Goal: Task Accomplishment & Management: Use online tool/utility

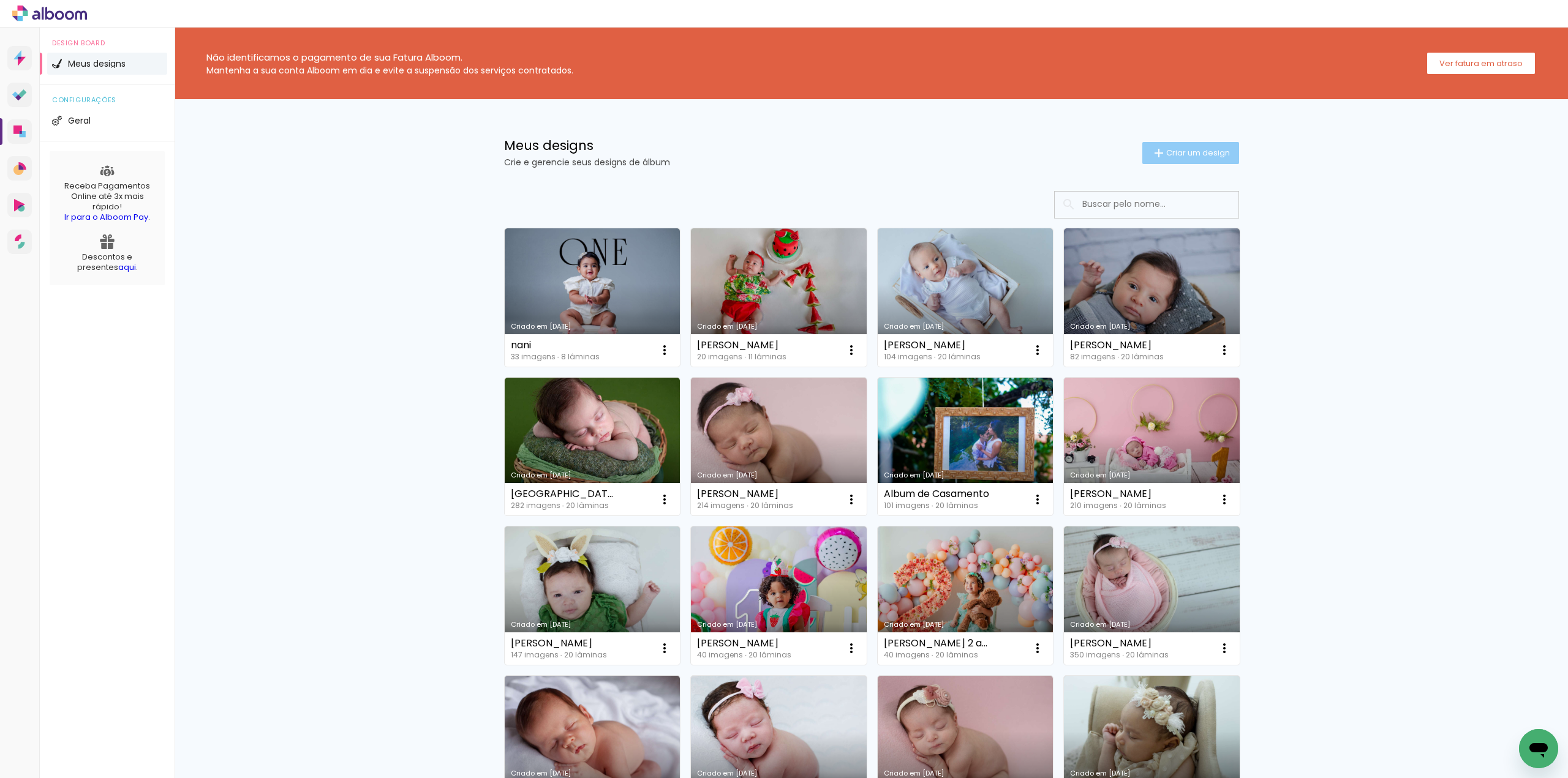
click at [1180, 158] on paper-button "Criar um design" at bounding box center [1190, 153] width 97 height 22
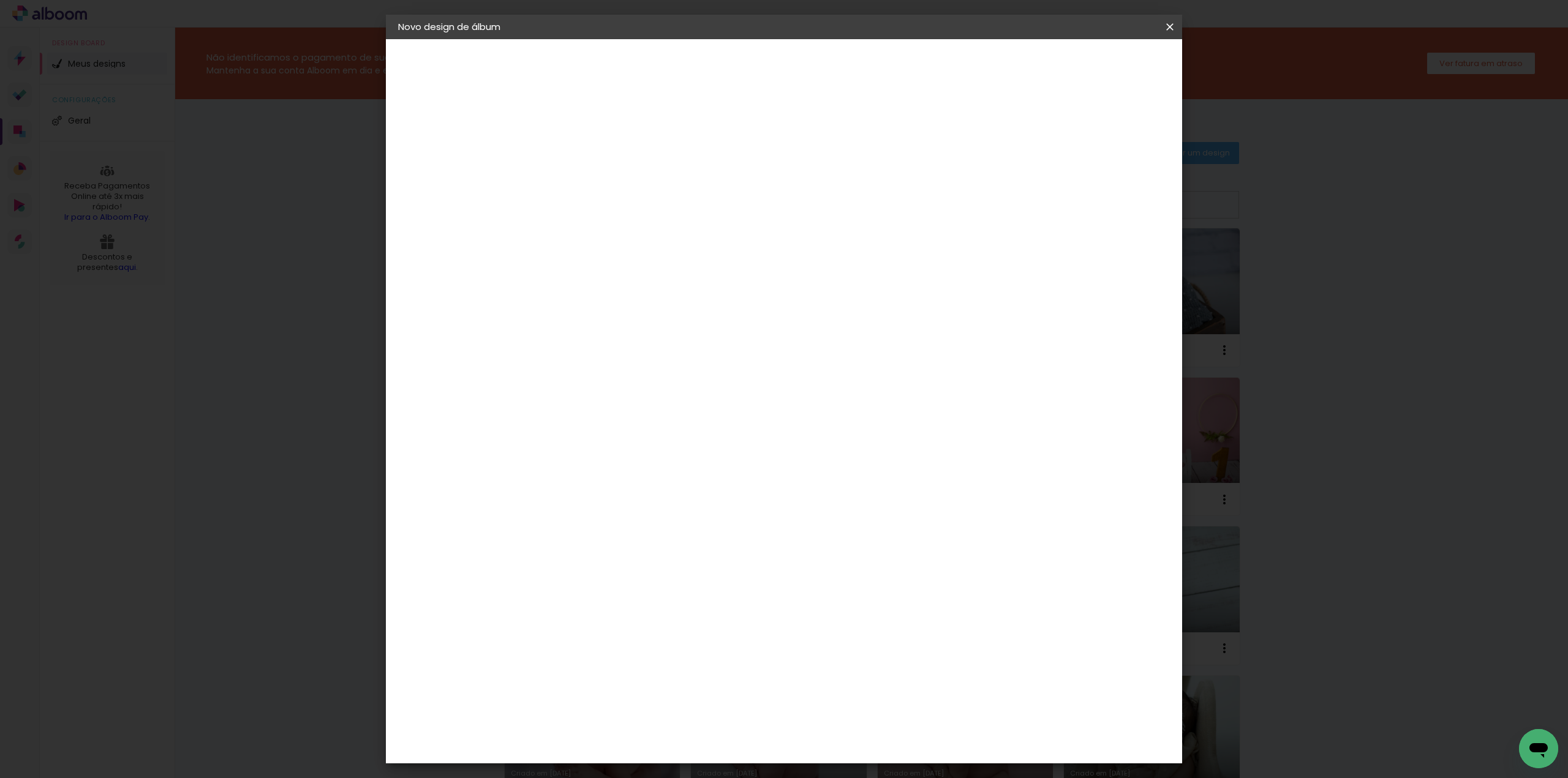
click at [598, 170] on input at bounding box center [598, 164] width 0 height 19
type input "[PERSON_NAME]"
type paper-input "[PERSON_NAME]"
click at [0, 0] on slot "Avançar" at bounding box center [0, 0] width 0 height 0
click at [827, 67] on div "Voltar Avançar" at bounding box center [766, 65] width 122 height 21
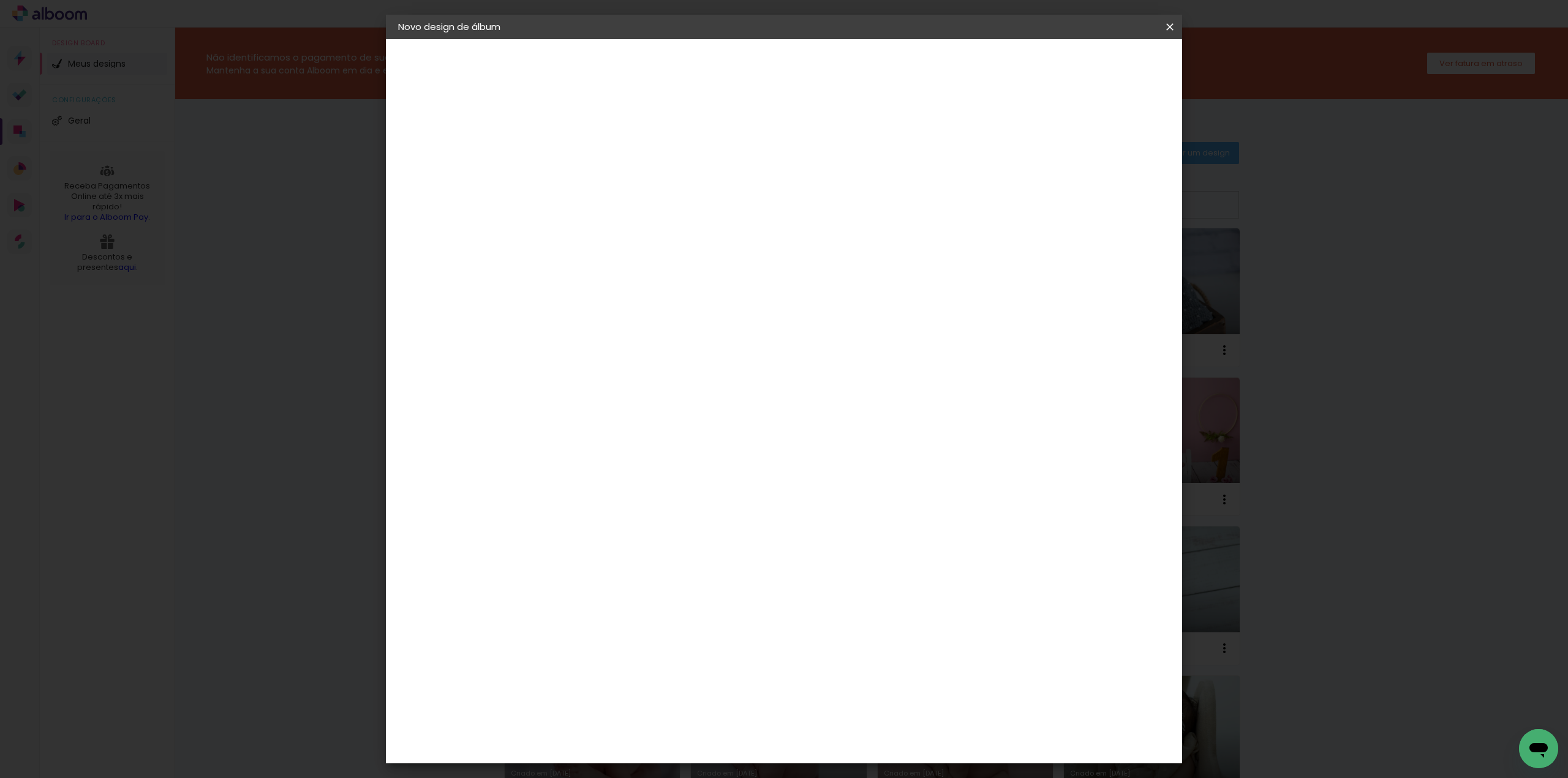
click at [828, 187] on paper-item "Tamanho Livre" at bounding box center [769, 186] width 118 height 27
click at [0, 0] on slot "Tamanho Livre" at bounding box center [0, 0] width 0 height 0
click at [0, 0] on slot "Avançar" at bounding box center [0, 0] width 0 height 0
drag, startPoint x: 575, startPoint y: 347, endPoint x: 555, endPoint y: 352, distance: 20.6
click at [555, 352] on input "30" at bounding box center [559, 347] width 32 height 18
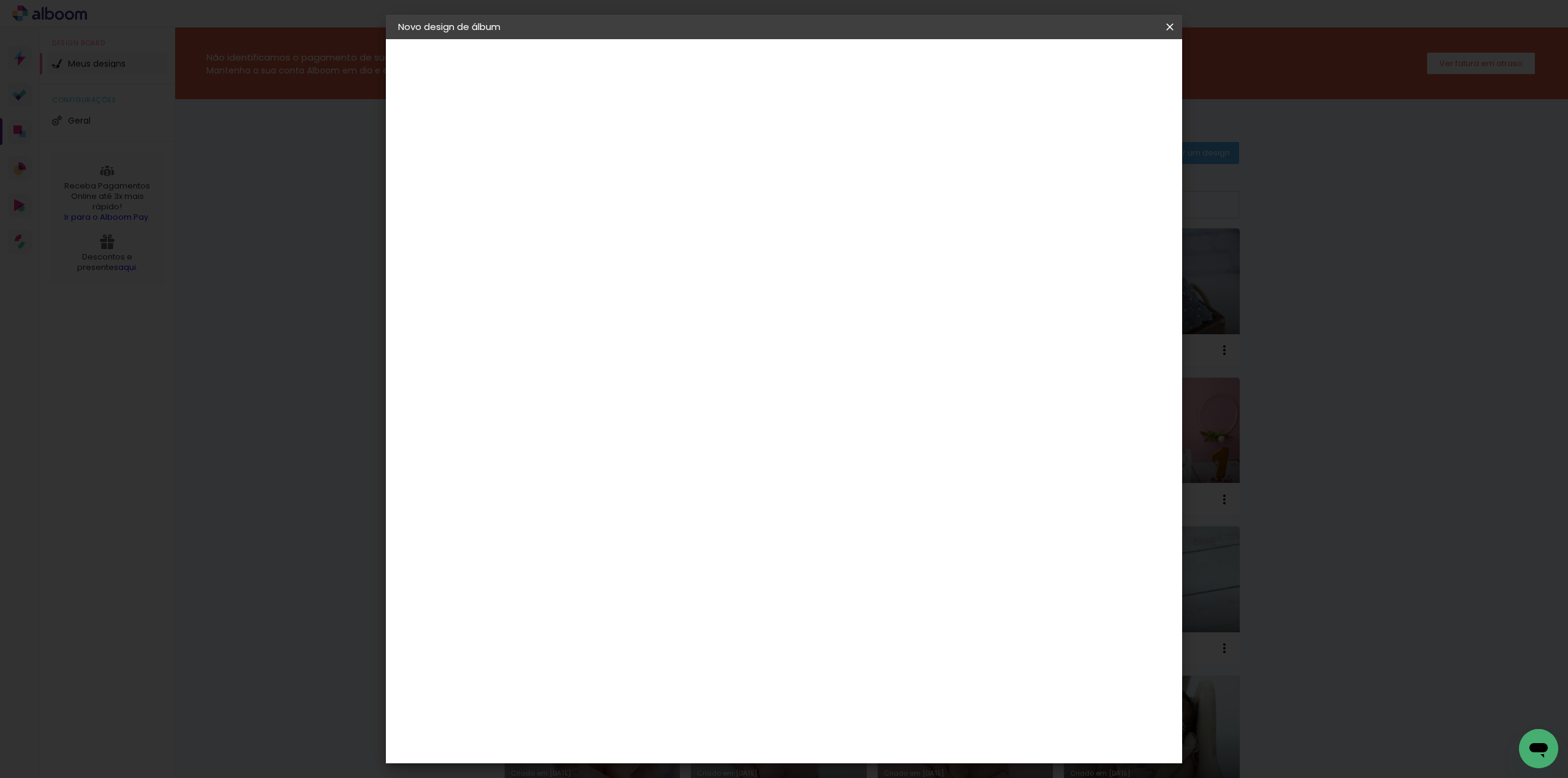
type input "5"
type input "25"
type paper-input "25"
click at [1092, 66] on span "Iniciar design" at bounding box center [1064, 64] width 56 height 9
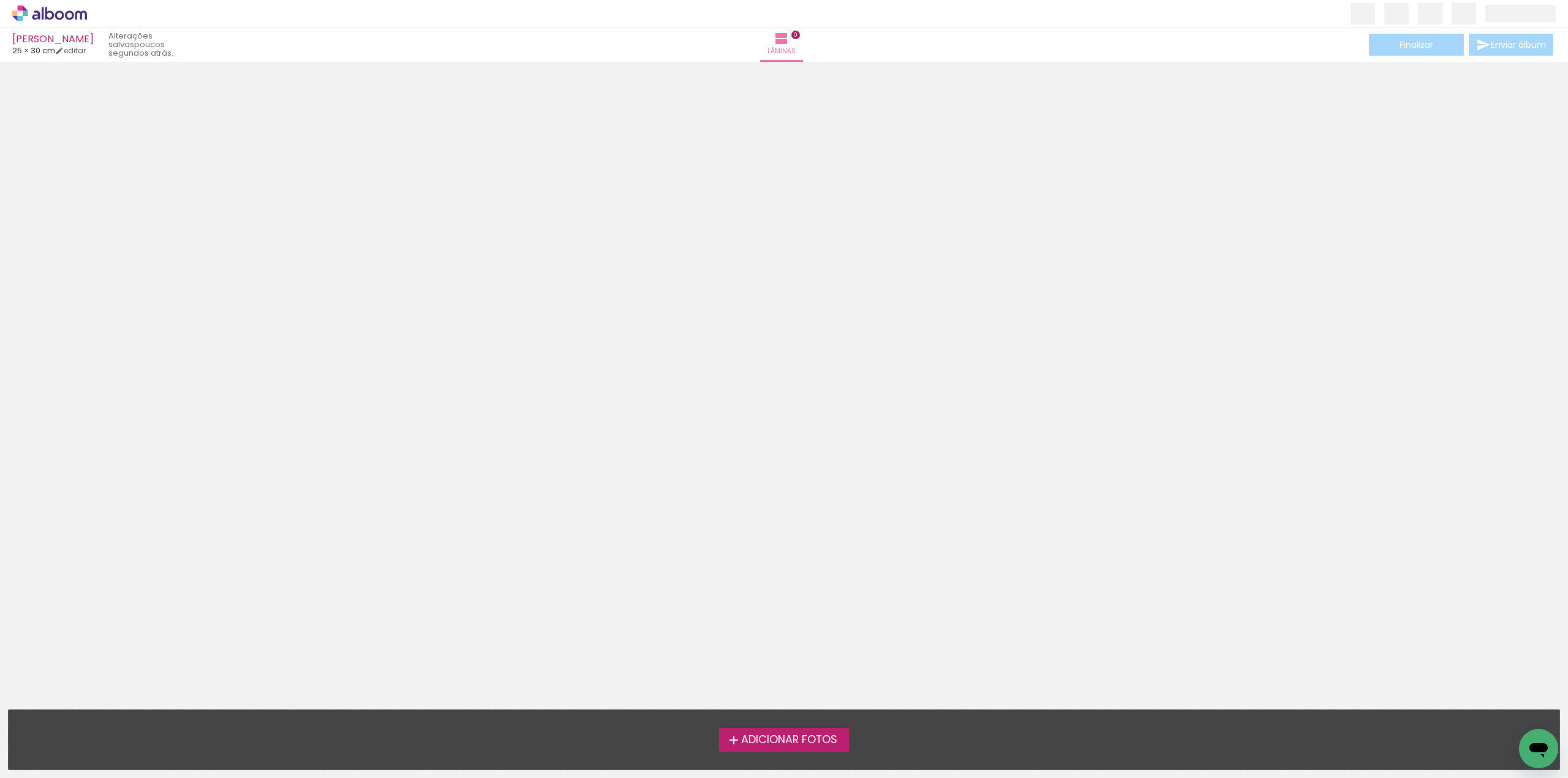
click at [789, 738] on span "Adicionar Fotos" at bounding box center [789, 740] width 96 height 11
click at [0, 0] on input "file" at bounding box center [0, 0] width 0 height 0
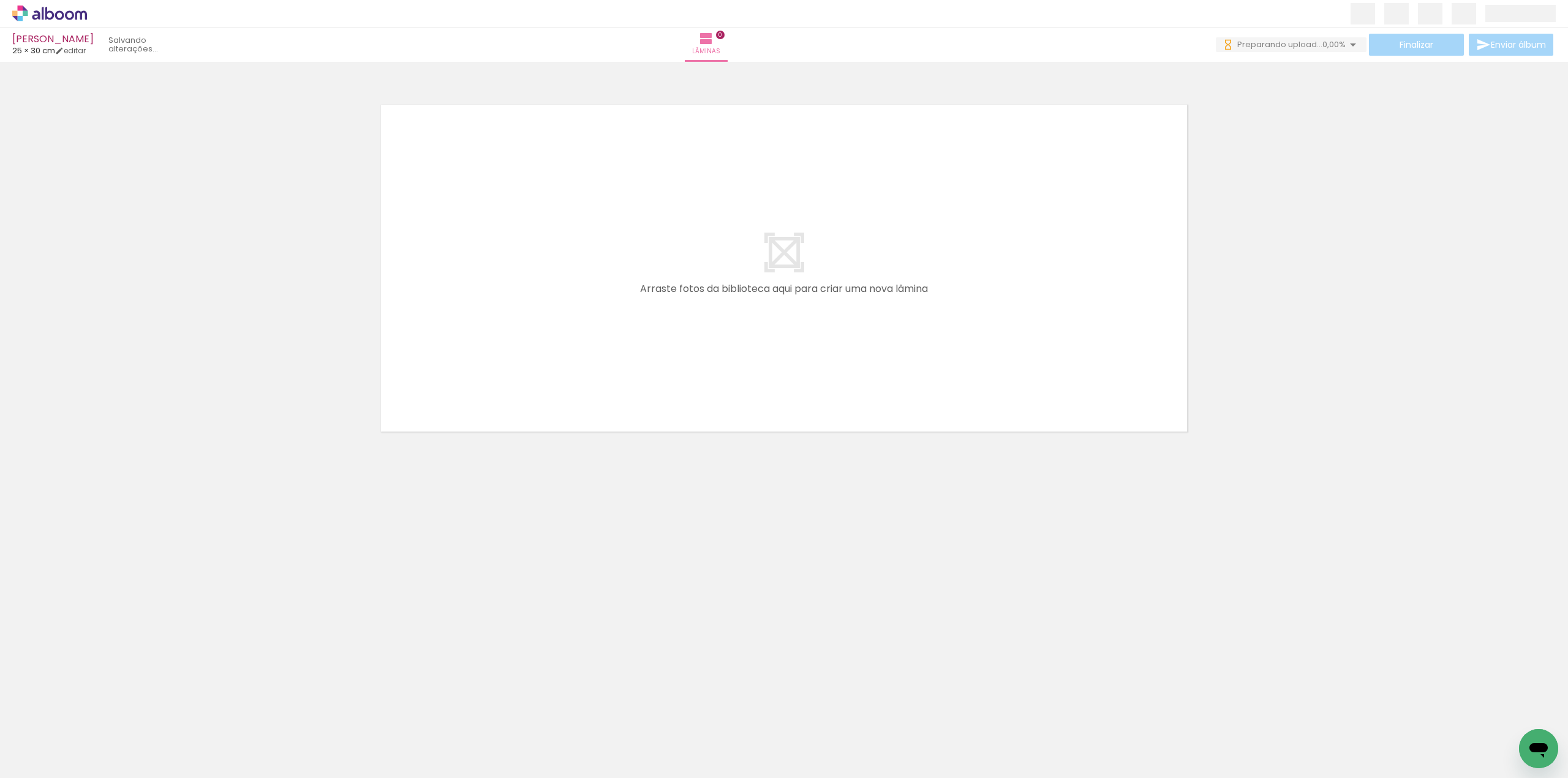
click at [36, 764] on span "Adicionar Fotos" at bounding box center [43, 762] width 36 height 13
click at [0, 0] on input "file" at bounding box center [0, 0] width 0 height 0
click at [38, 765] on span "Adicionar Fotos" at bounding box center [43, 762] width 36 height 13
click at [0, 0] on input "file" at bounding box center [0, 0] width 0 height 0
click at [57, 760] on span "Adicionar Fotos" at bounding box center [43, 762] width 36 height 13
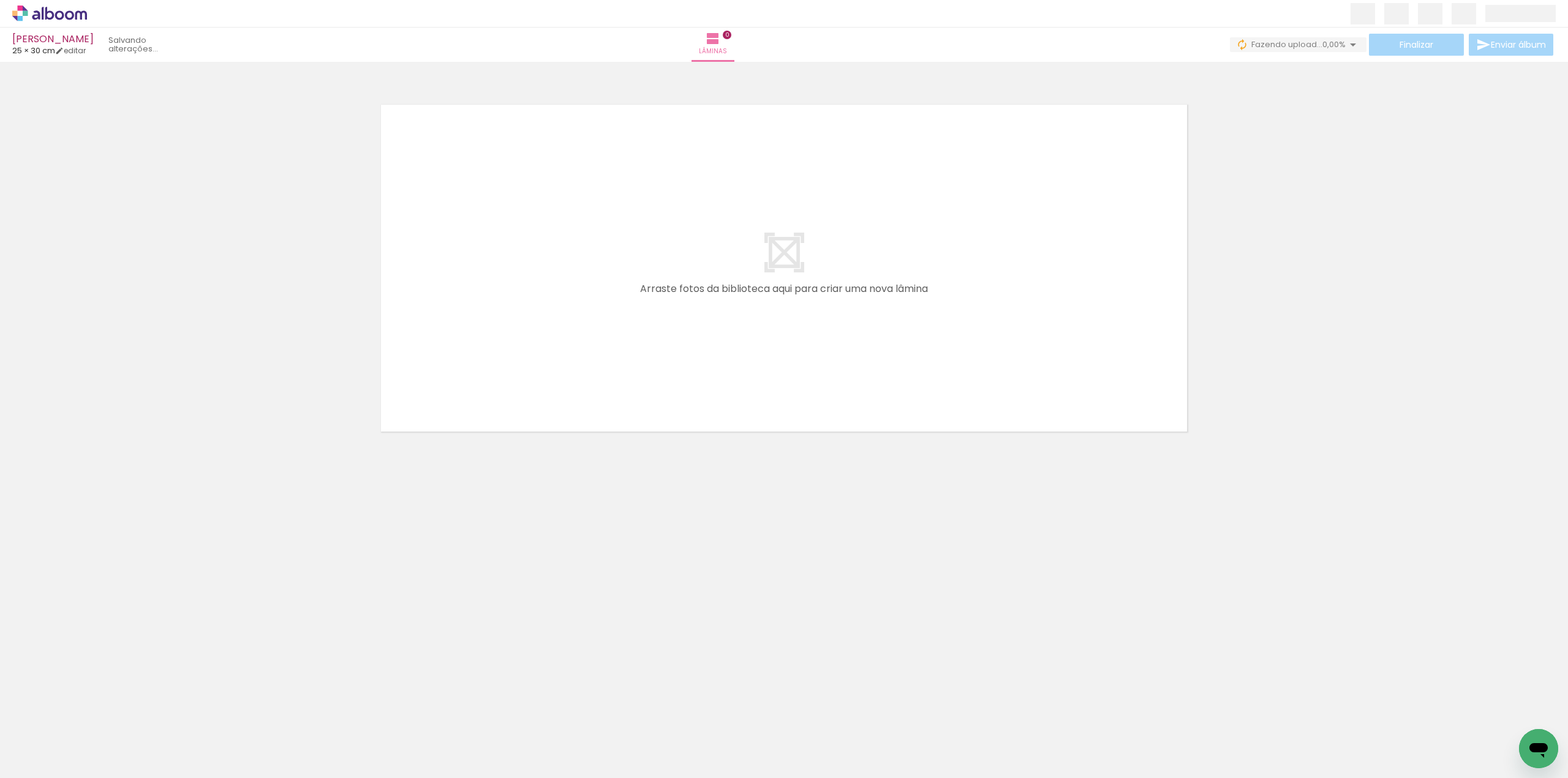
click at [0, 0] on input "file" at bounding box center [0, 0] width 0 height 0
click at [39, 762] on span "Adicionar Fotos" at bounding box center [43, 762] width 36 height 13
click at [0, 0] on input "file" at bounding box center [0, 0] width 0 height 0
click at [28, 761] on span "Adicionar Fotos" at bounding box center [43, 762] width 36 height 13
click at [0, 0] on input "file" at bounding box center [0, 0] width 0 height 0
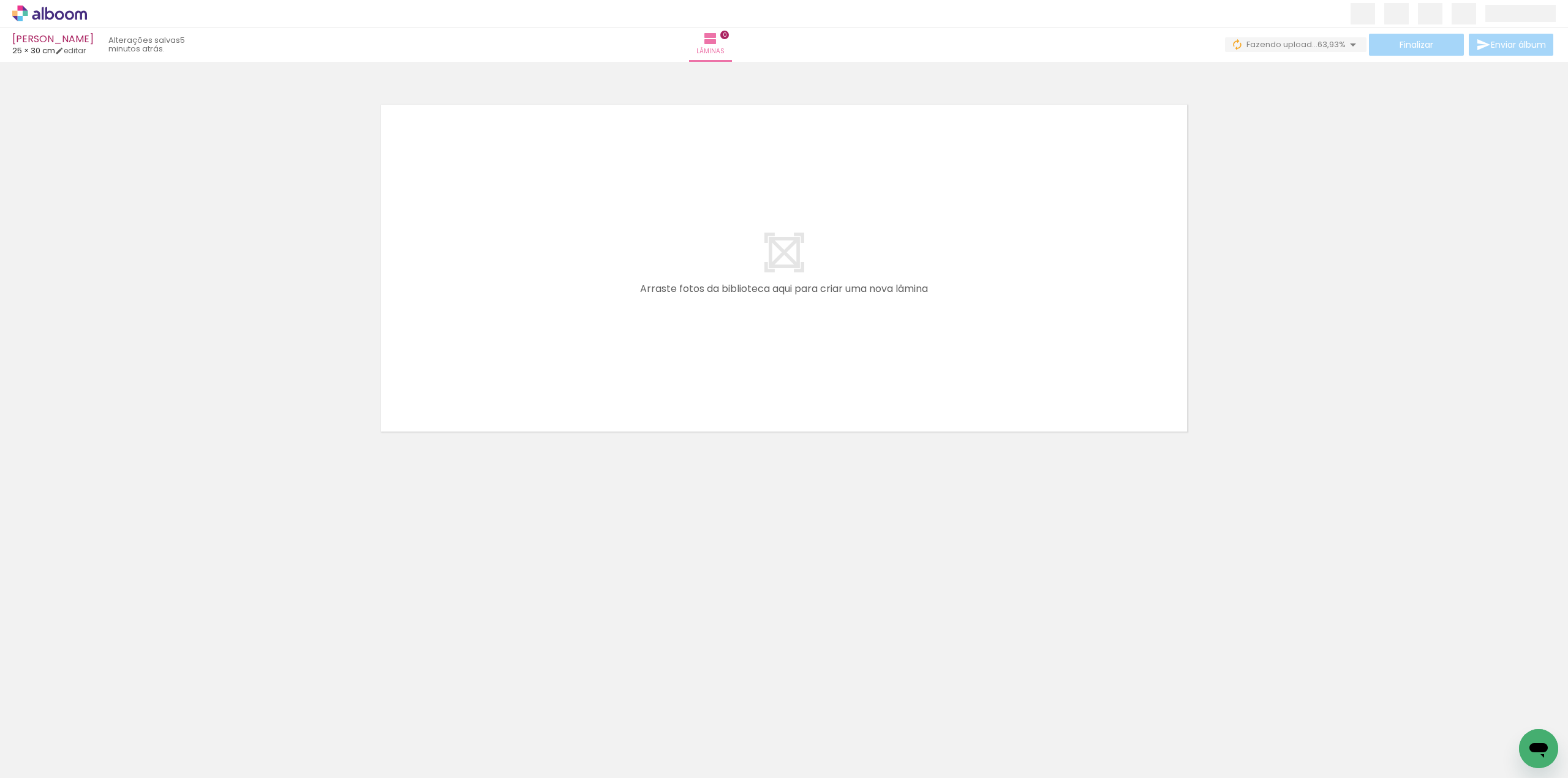
scroll to position [0, 6903]
click at [60, 760] on span "Adicionar Fotos" at bounding box center [43, 762] width 36 height 13
click at [0, 0] on input "file" at bounding box center [0, 0] width 0 height 0
click at [35, 768] on span "Adicionar Fotos" at bounding box center [43, 762] width 36 height 13
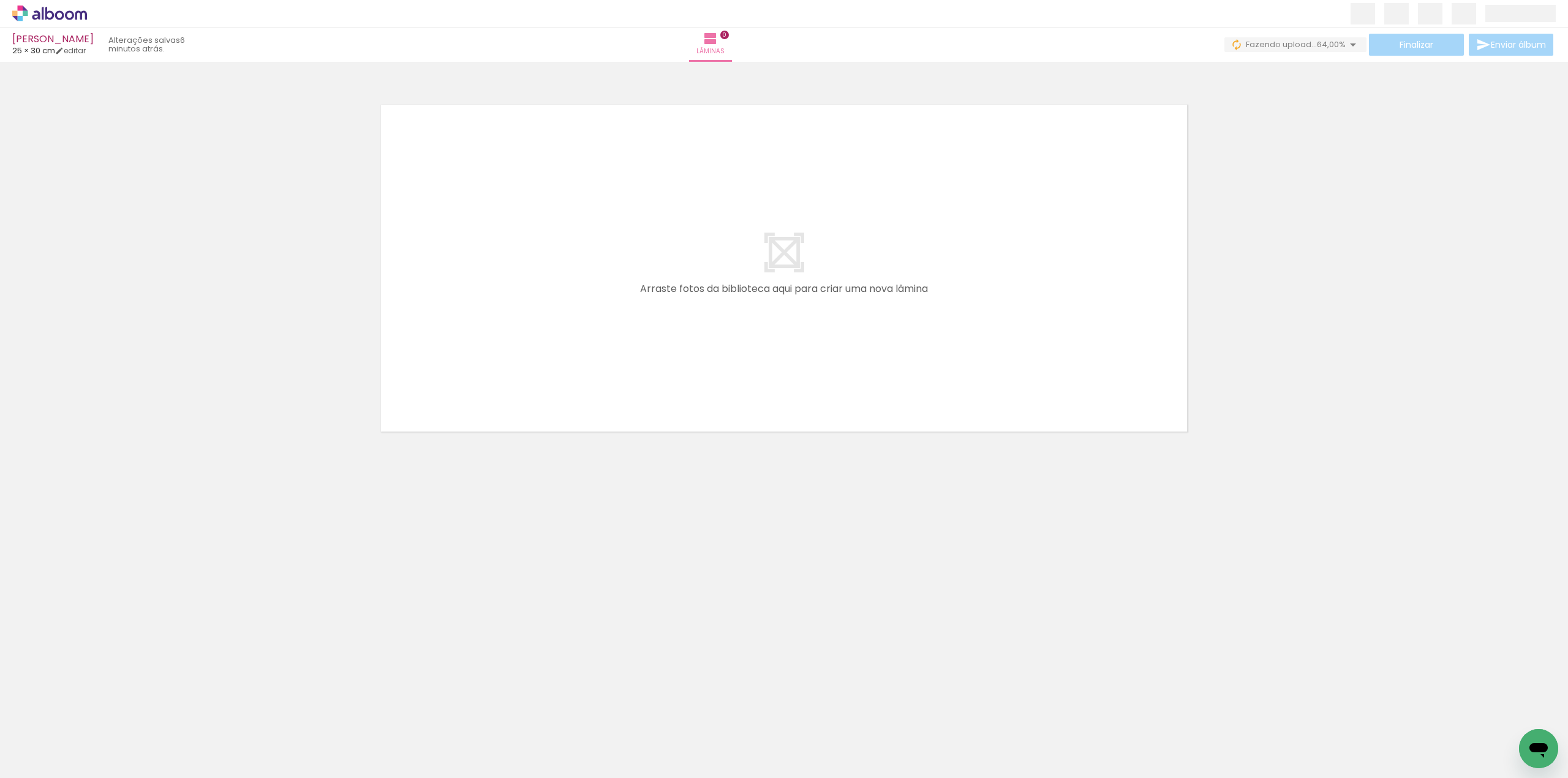
click at [0, 0] on input "file" at bounding box center [0, 0] width 0 height 0
click at [25, 762] on iron-icon at bounding box center [17, 761] width 14 height 14
click at [0, 0] on input "file" at bounding box center [0, 0] width 0 height 0
click at [39, 764] on span "Adicionar Fotos" at bounding box center [43, 762] width 36 height 13
click at [0, 0] on input "file" at bounding box center [0, 0] width 0 height 0
